Goal: Information Seeking & Learning: Learn about a topic

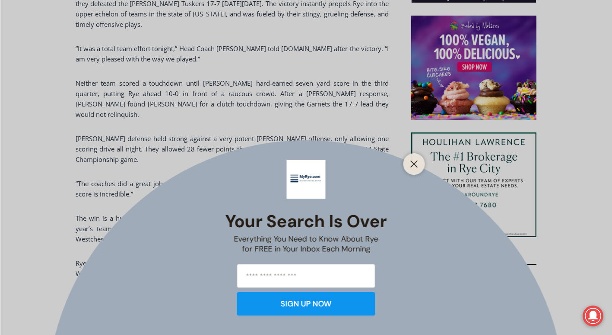
scroll to position [684, 0]
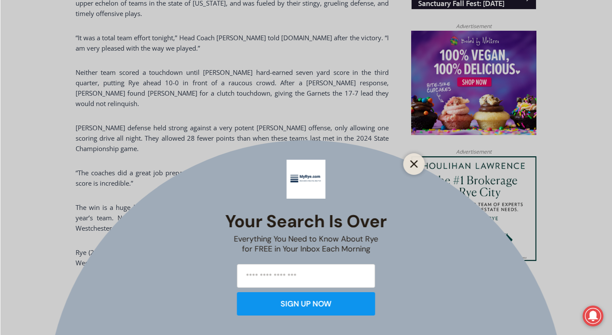
click at [411, 163] on icon "Close" at bounding box center [415, 164] width 8 height 8
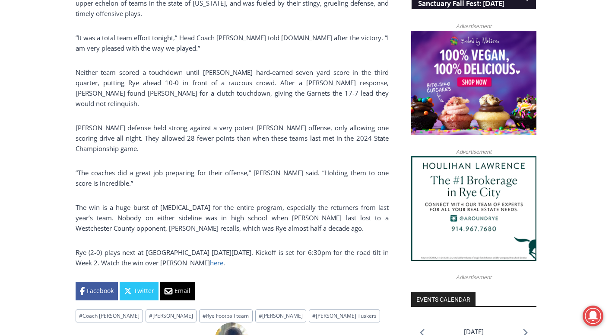
click at [210, 258] on link "here" at bounding box center [216, 262] width 13 height 9
